Goal: Information Seeking & Learning: Learn about a topic

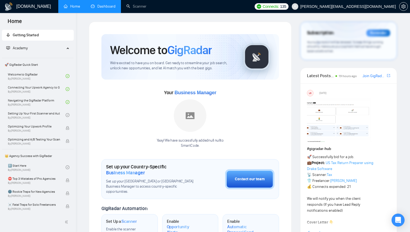
click at [98, 9] on link "Dashboard" at bounding box center [103, 6] width 25 height 5
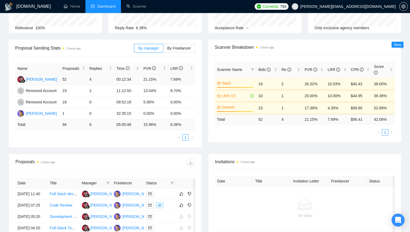
scroll to position [148, 0]
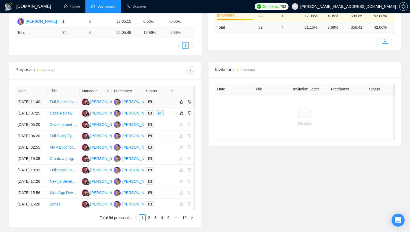
click at [75, 108] on td "Full Stack developer for Saas" at bounding box center [63, 101] width 32 height 11
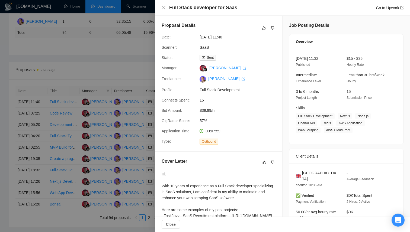
scroll to position [140, 0]
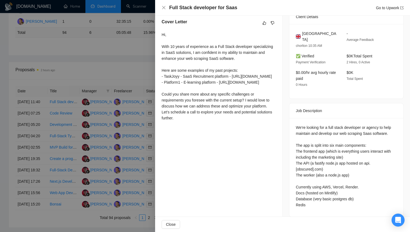
click at [107, 76] on div at bounding box center [205, 116] width 410 height 232
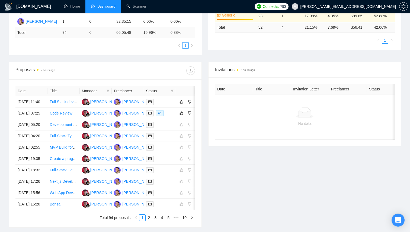
scroll to position [0, 0]
